Goal: Find specific page/section: Locate a particular part of the current website

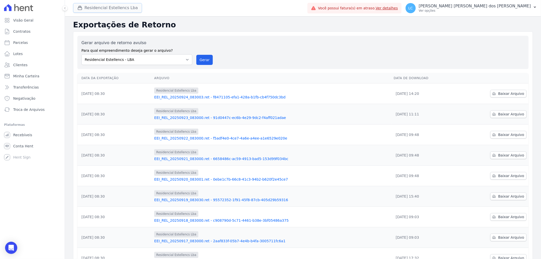
scroll to position [57, 0]
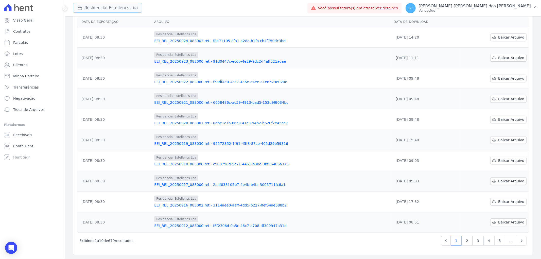
click at [108, 7] on button "Residencial Estellencs Lba" at bounding box center [107, 8] width 69 height 10
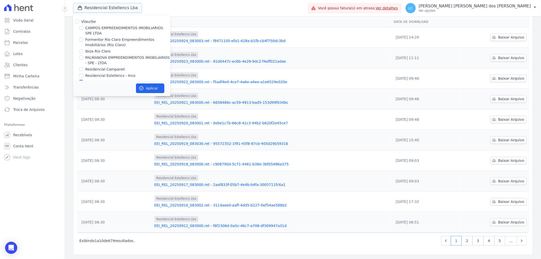
scroll to position [8, 0]
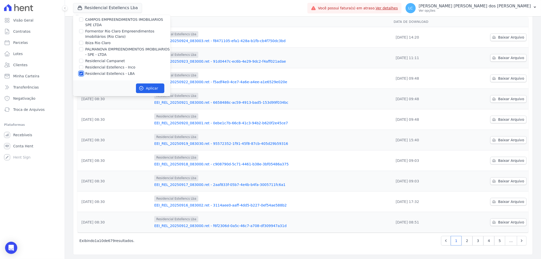
click at [80, 72] on input "Residencial Estellencs - LBA" at bounding box center [81, 74] width 4 height 4
checkbox input "false"
click at [81, 49] on input "PALMANOVA EMPREENDIMENTOS IMOBILIARIOS - SPE - LTDA" at bounding box center [81, 49] width 4 height 4
checkbox input "true"
click at [154, 88] on button "Aplicar" at bounding box center [150, 88] width 28 height 10
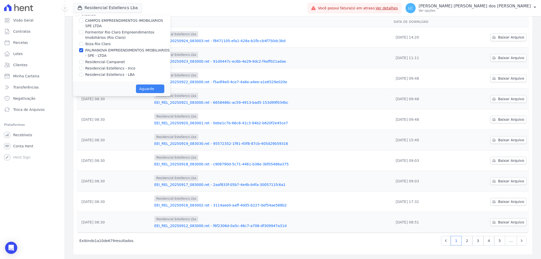
scroll to position [7, 0]
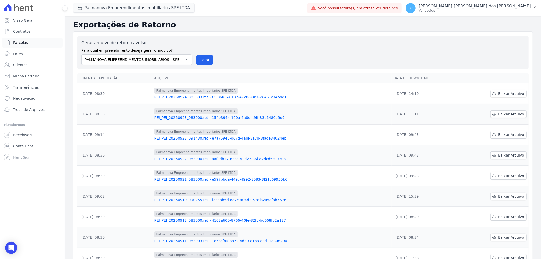
click at [26, 40] on link "Parcelas" at bounding box center [32, 43] width 61 height 10
click at [24, 44] on span "Parcelas" at bounding box center [20, 42] width 15 height 5
select select
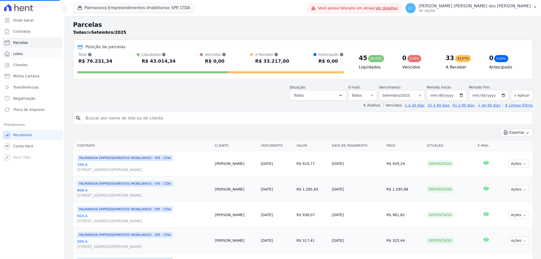
select select
click at [133, 114] on input "search" at bounding box center [306, 118] width 448 height 10
paste input "[PERSON_NAME]"
type input "[PERSON_NAME]"
select select
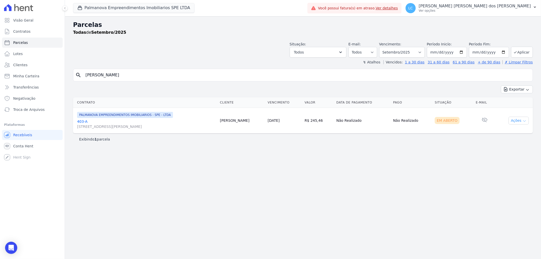
click at [512, 120] on button "Ações" at bounding box center [519, 121] width 20 height 8
click at [507, 134] on link "Ver boleto" at bounding box center [516, 132] width 49 height 9
